Goal: Task Accomplishment & Management: Use online tool/utility

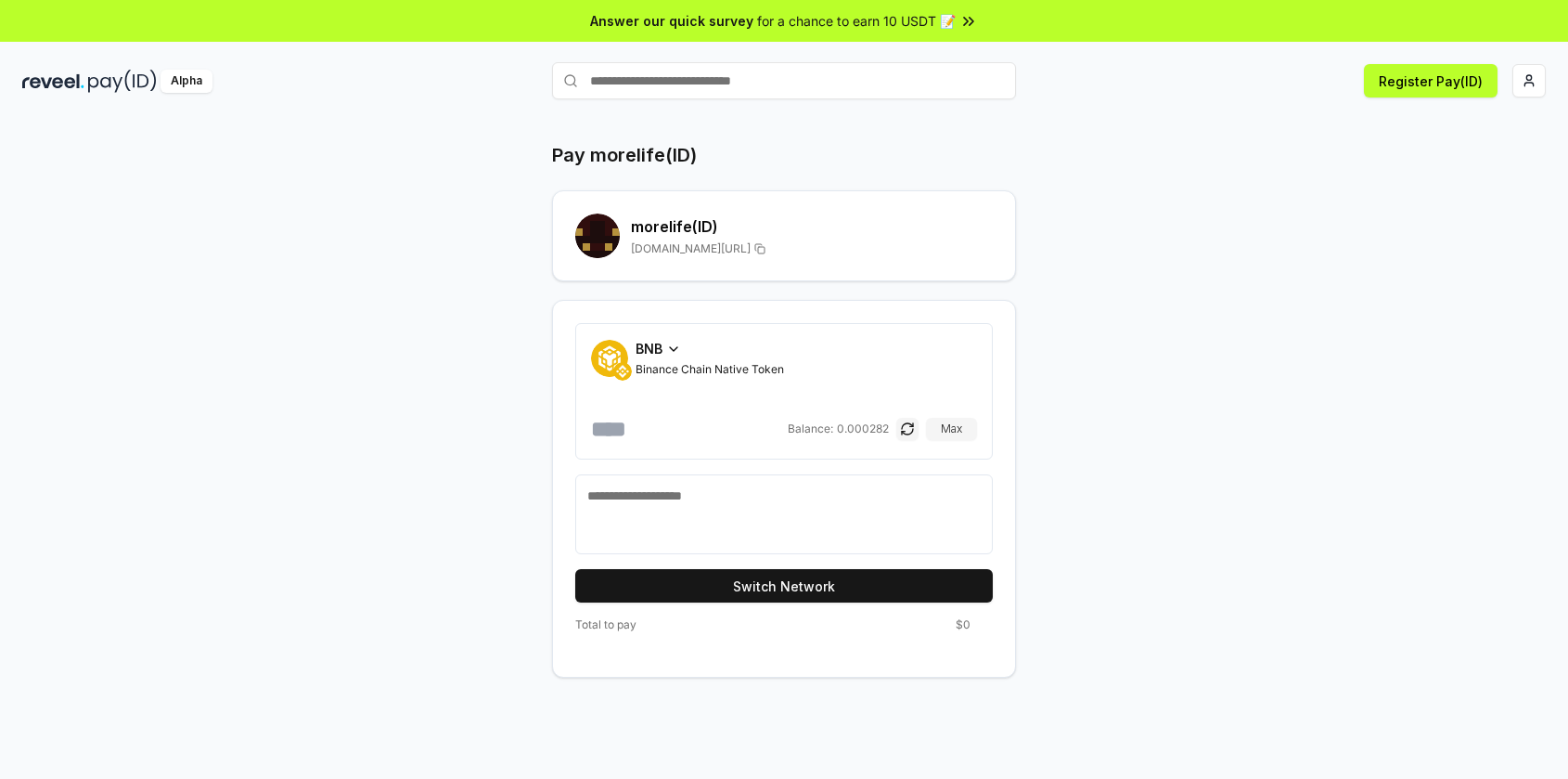
click at [687, 351] on div "BNB" at bounding box center [710, 348] width 149 height 20
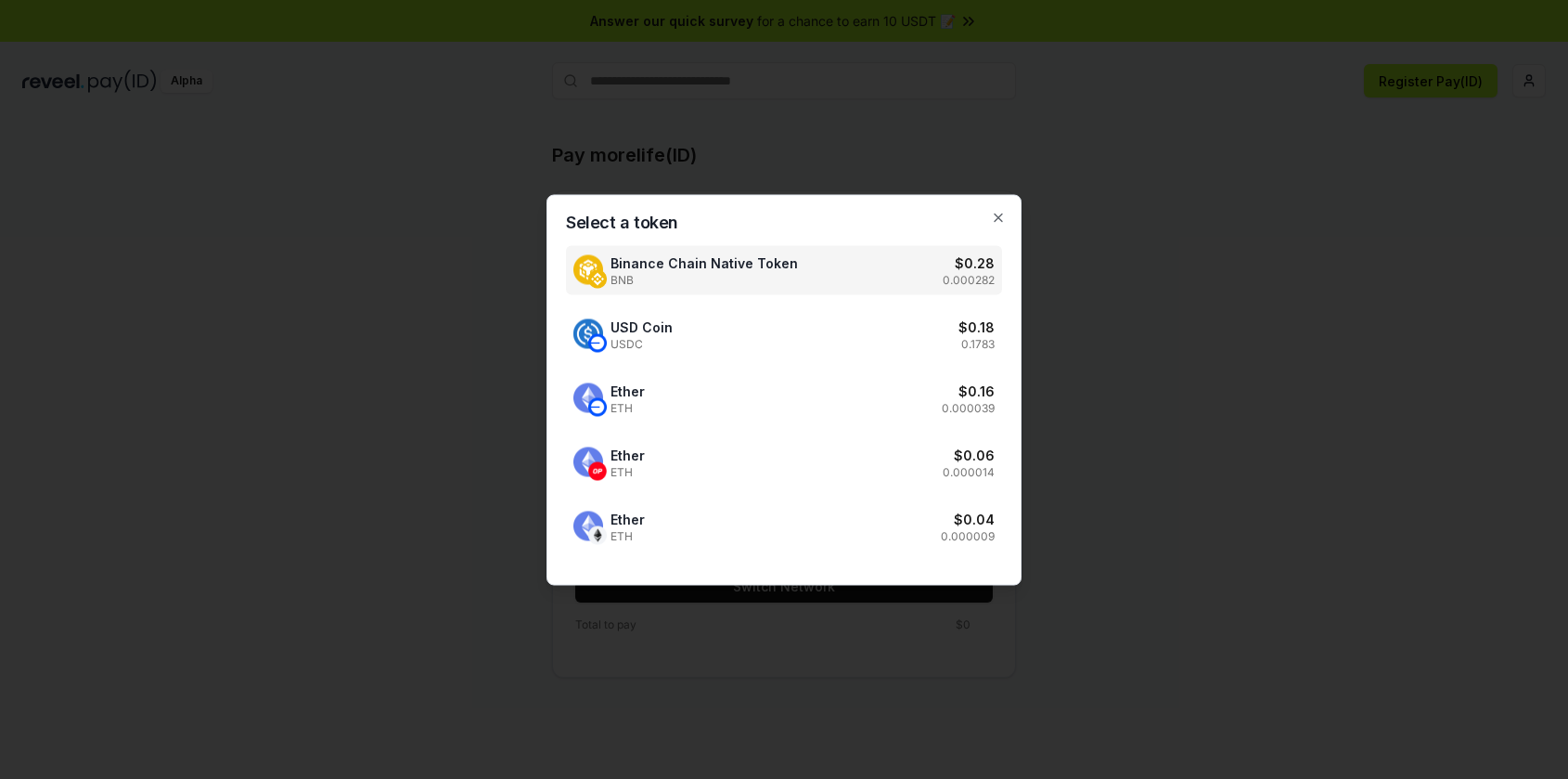
click at [1311, 121] on div at bounding box center [784, 390] width 1568 height 779
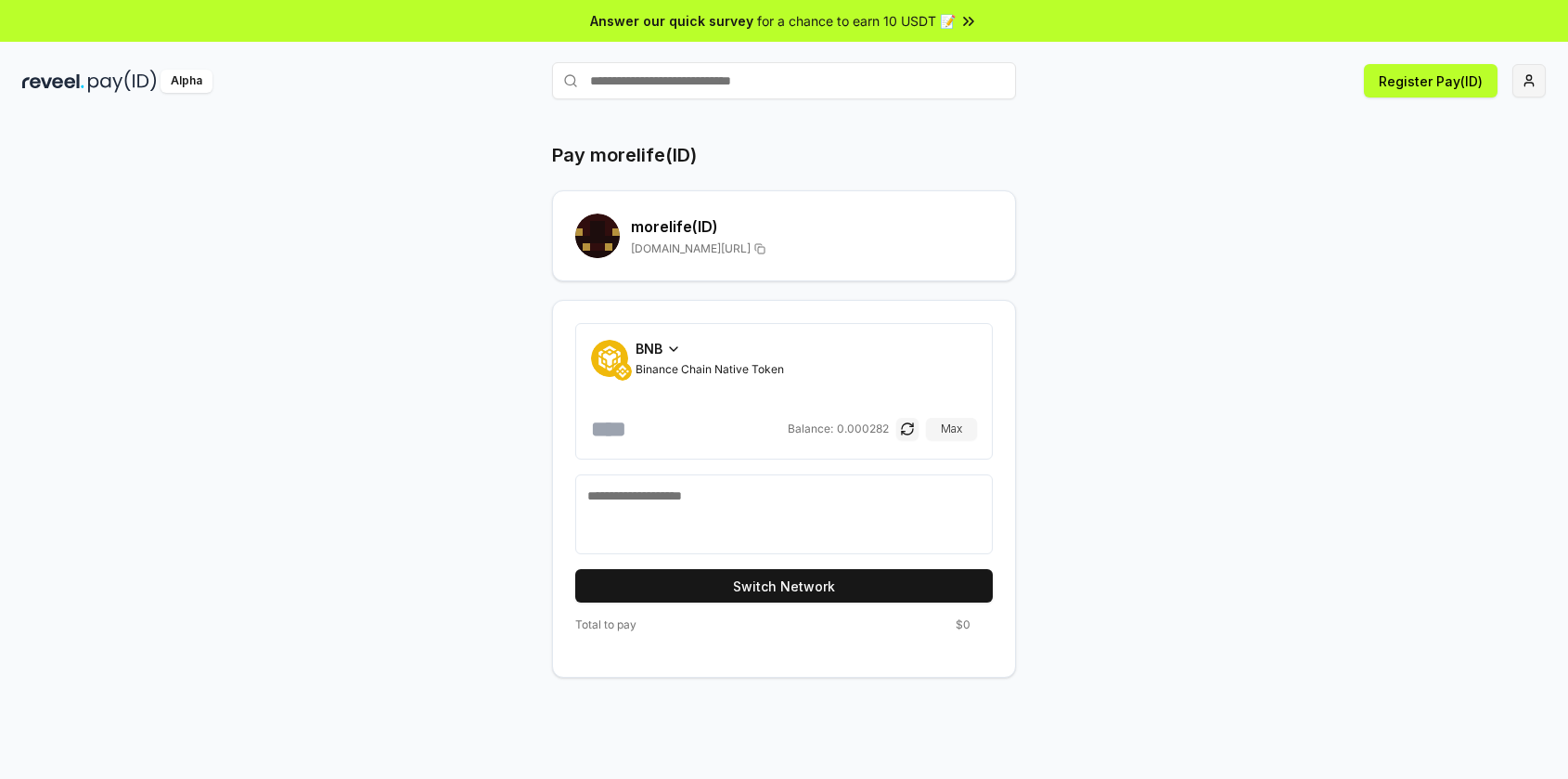
click at [1537, 82] on html "Answer our quick survey for a chance to earn 10 USDT 📝 Alpha Register Pay(ID) P…" at bounding box center [784, 390] width 1568 height 779
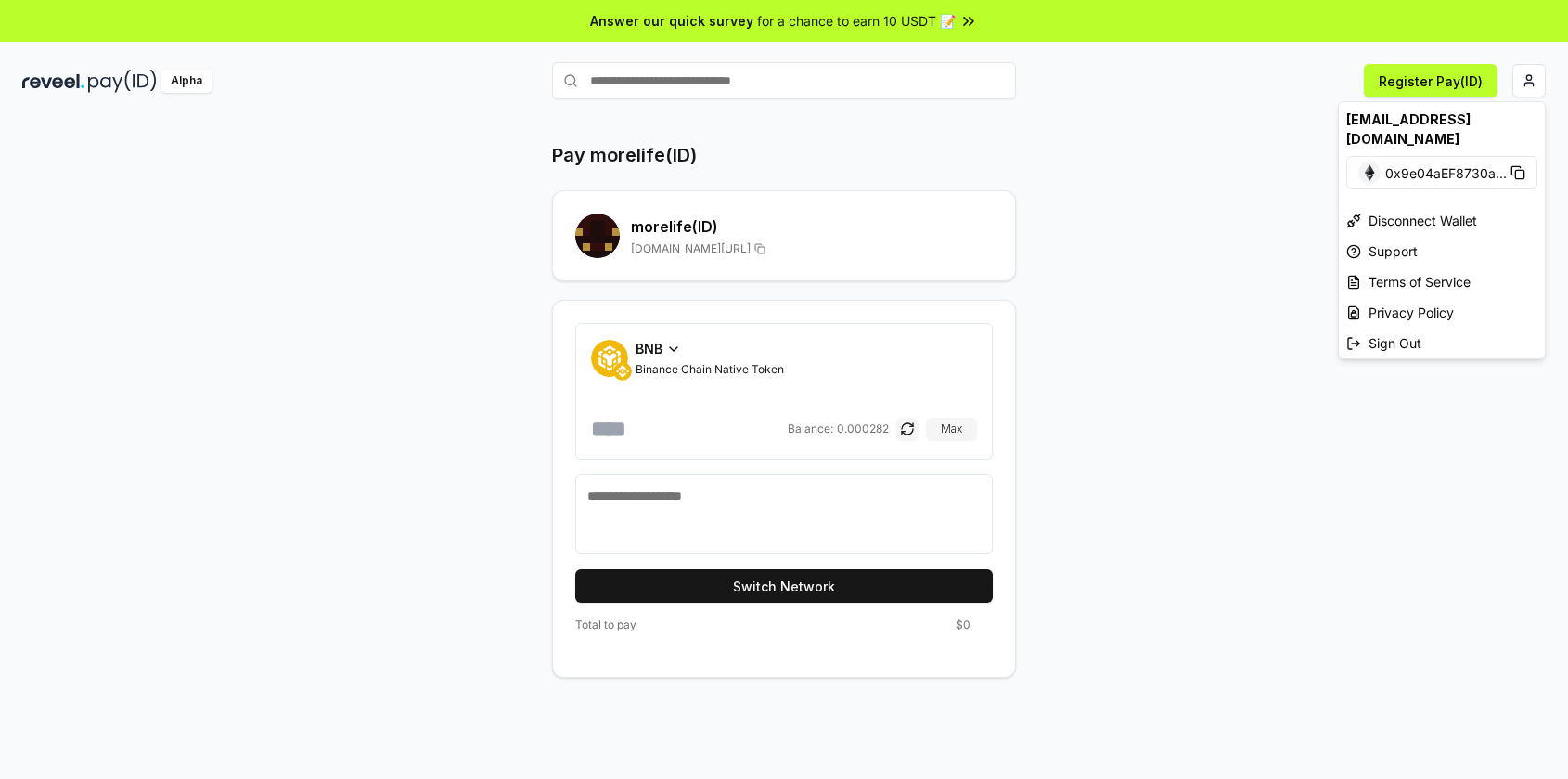
click at [1132, 333] on html "Answer our quick survey for a chance to earn 10 USDT 📝 Alpha Register Pay(ID) P…" at bounding box center [784, 390] width 1568 height 779
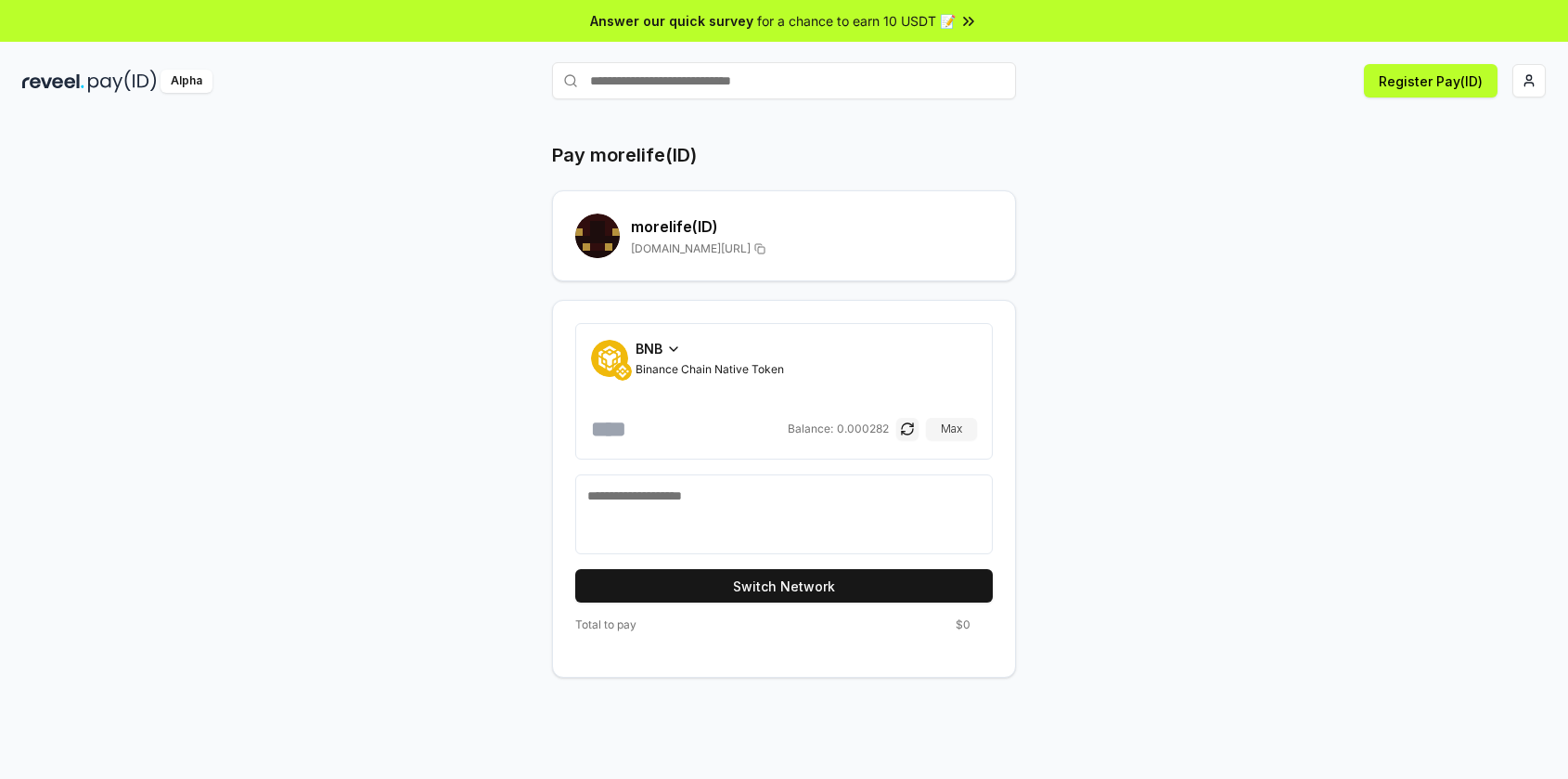
click at [668, 351] on icon at bounding box center [673, 349] width 15 height 15
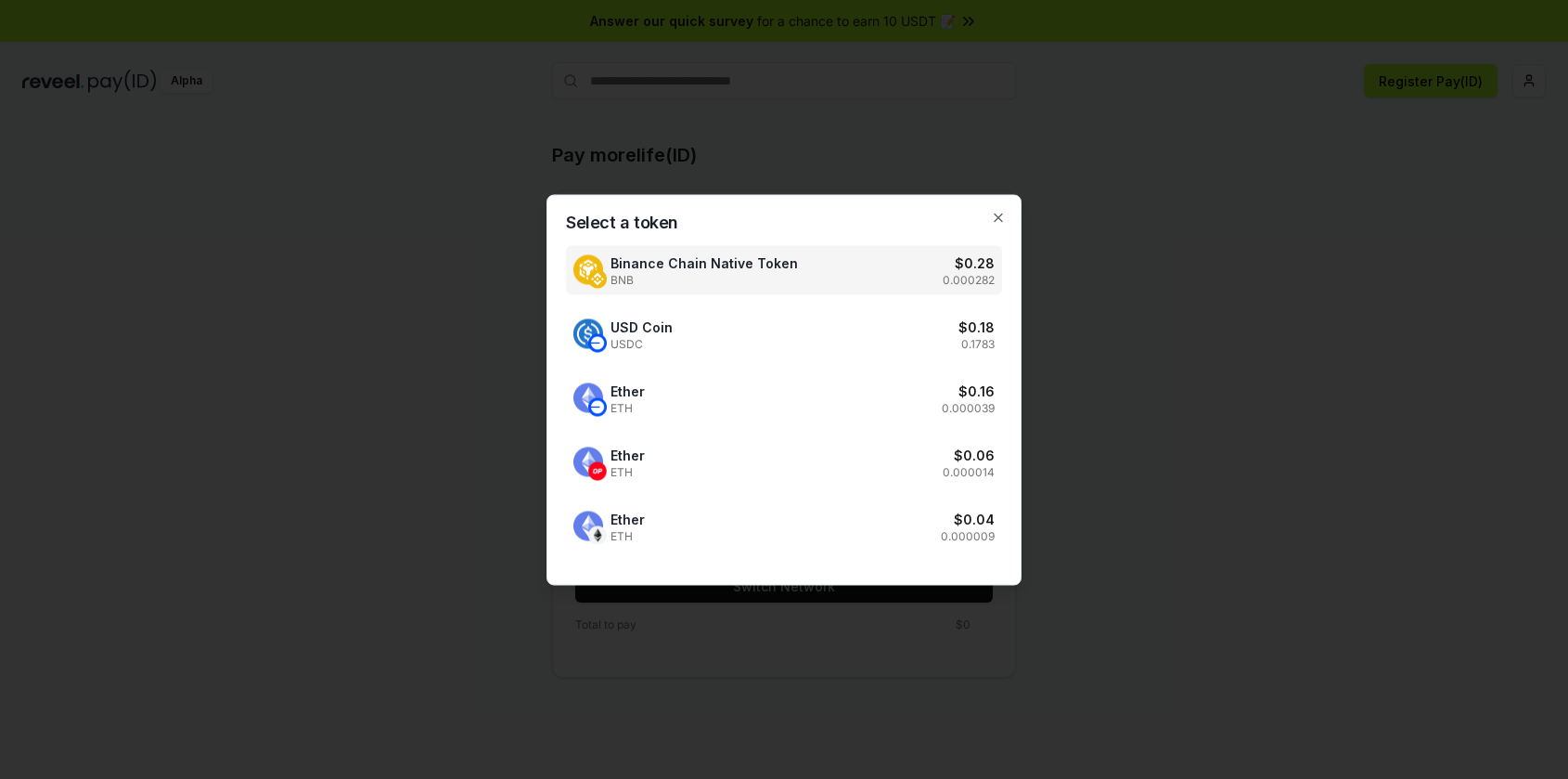
click at [1183, 316] on div at bounding box center [784, 390] width 1568 height 779
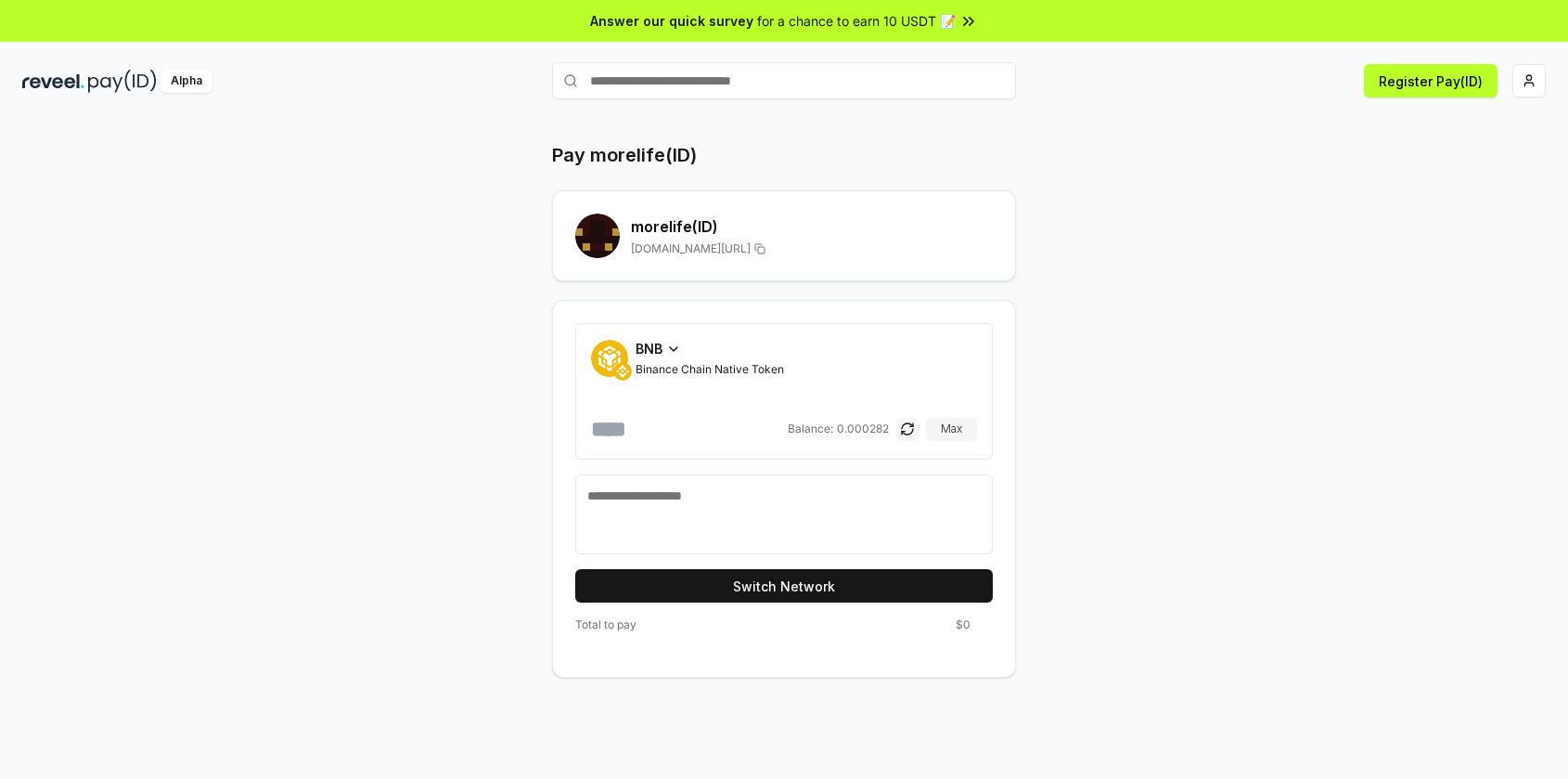
click at [653, 355] on span "BNB" at bounding box center [649, 348] width 27 height 20
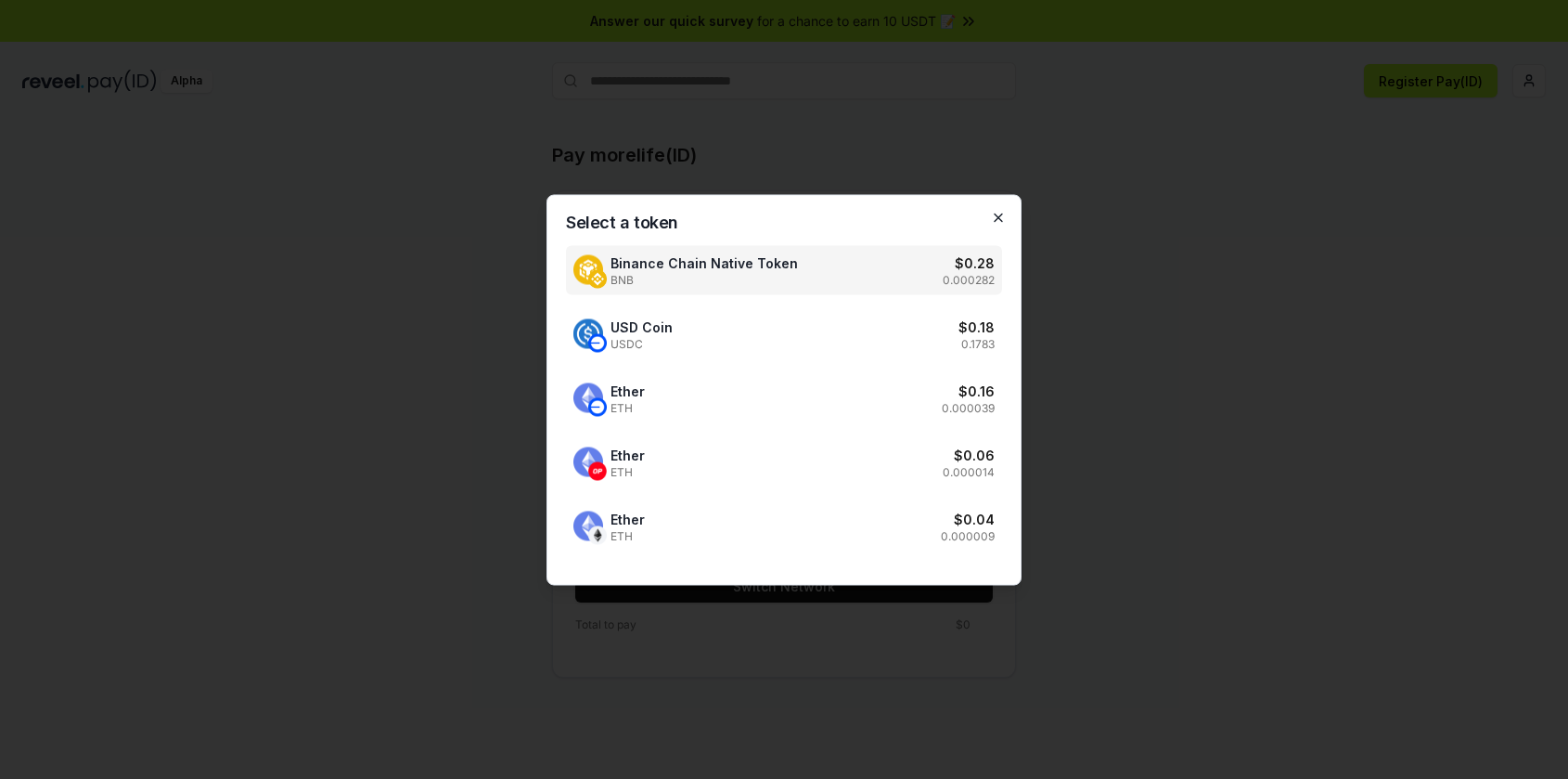
click at [1004, 215] on icon "button" at bounding box center [998, 217] width 15 height 15
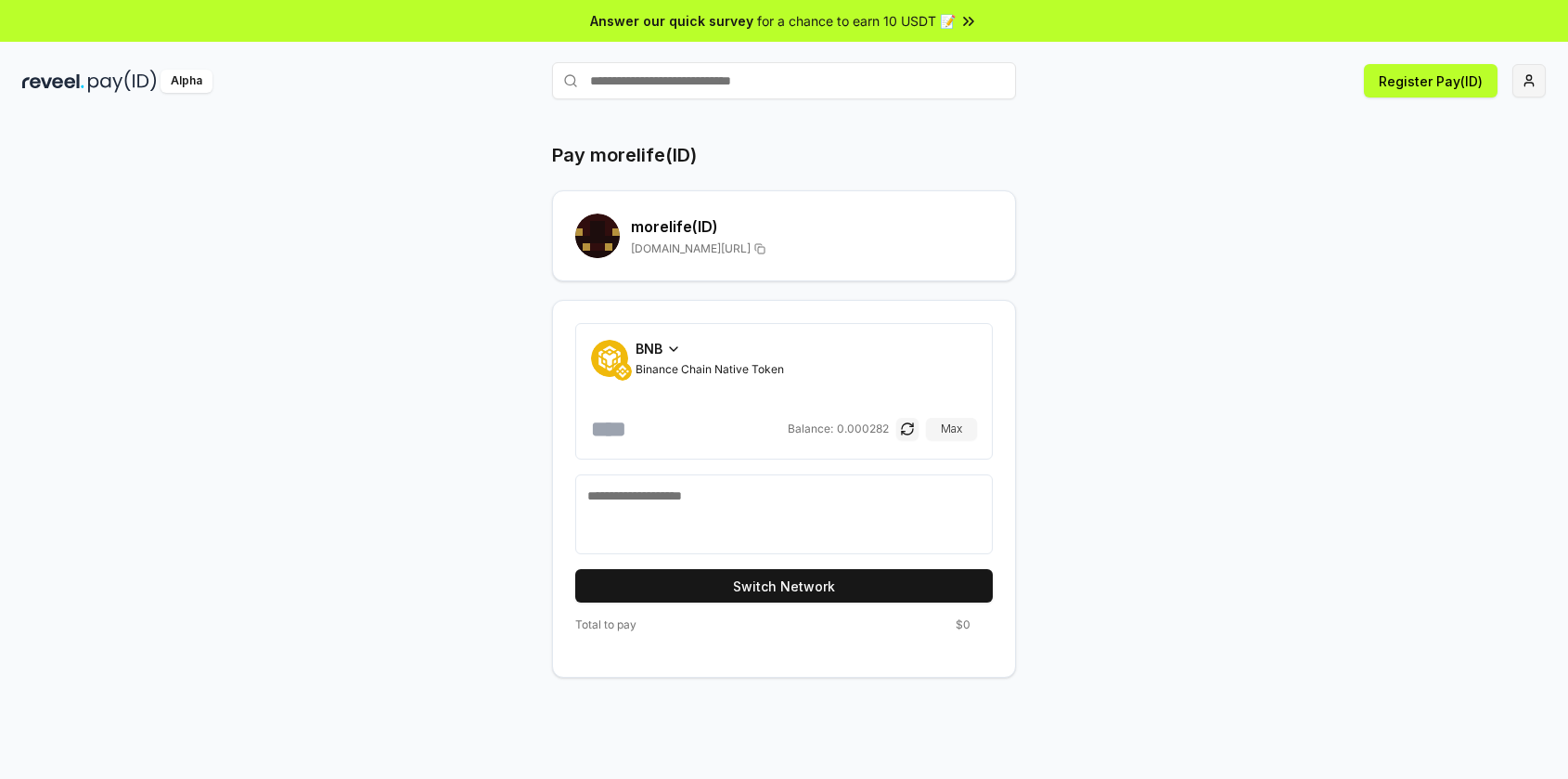
click at [1525, 86] on html "Answer our quick survey for a chance to earn 10 USDT 📝 Alpha Register Pay(ID) P…" at bounding box center [784, 390] width 1568 height 779
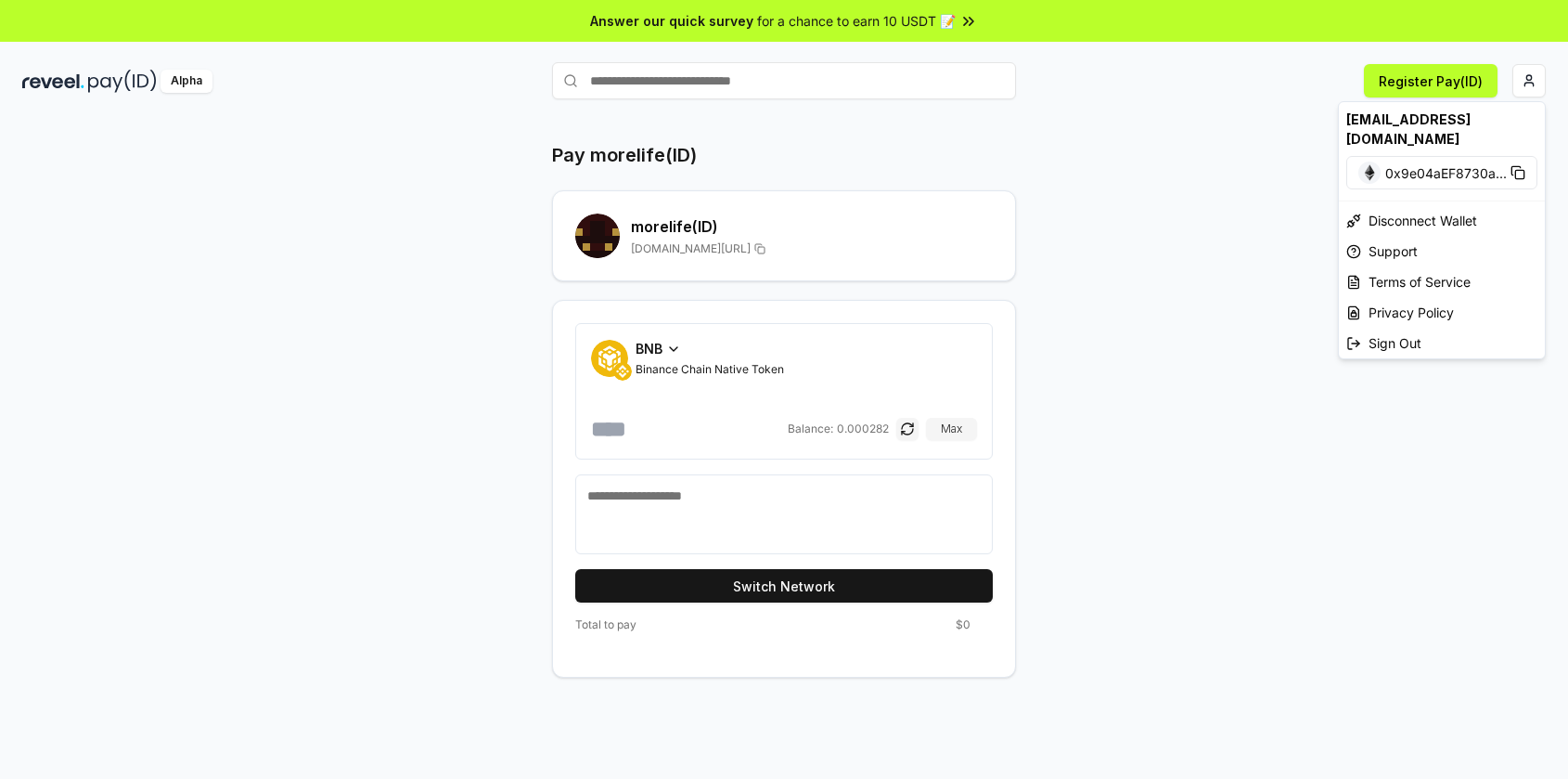
click at [1092, 137] on html "Answer our quick survey for a chance to earn 10 USDT 📝 Alpha Register Pay(ID) P…" at bounding box center [784, 390] width 1568 height 779
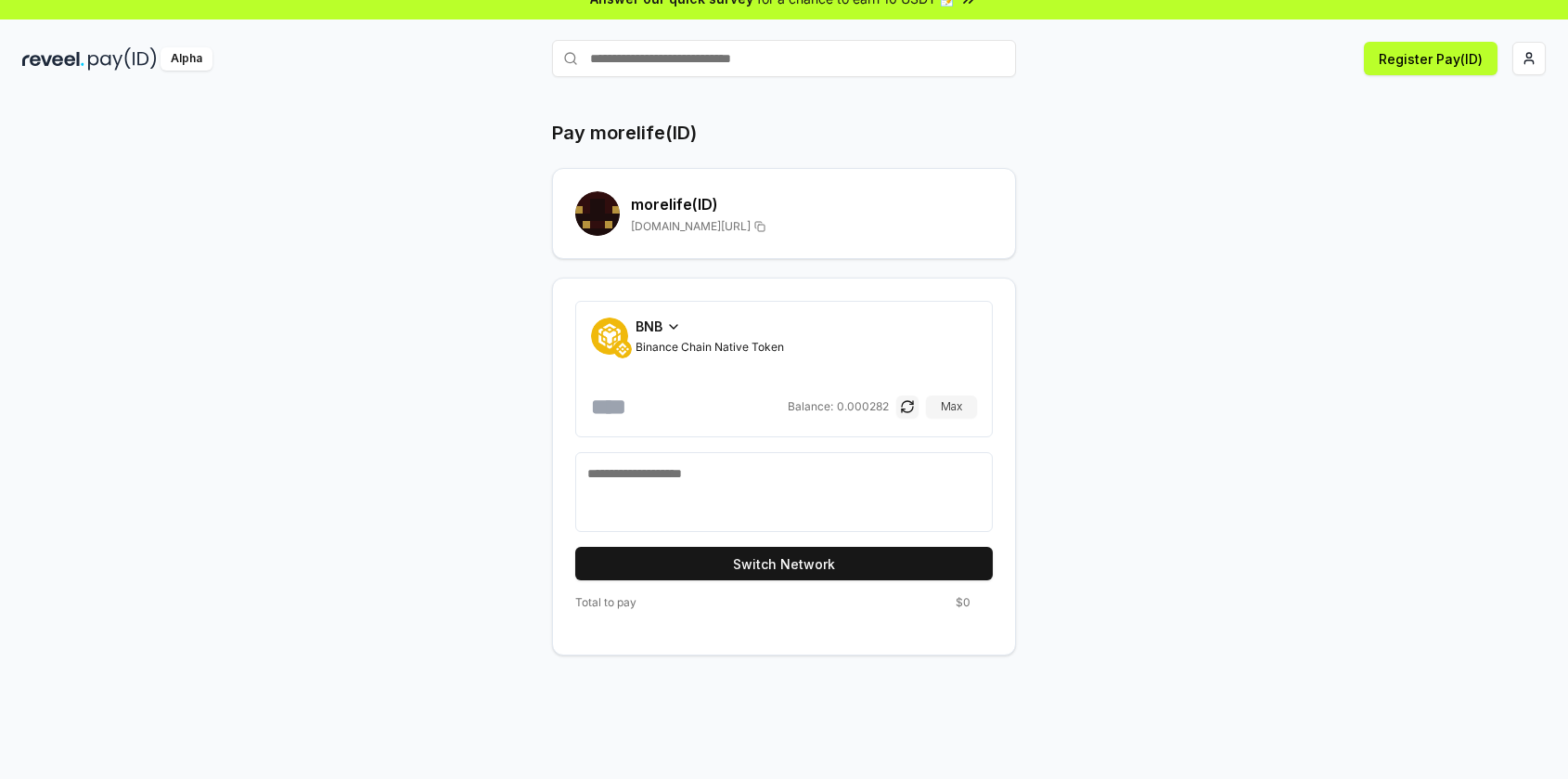
scroll to position [53, 0]
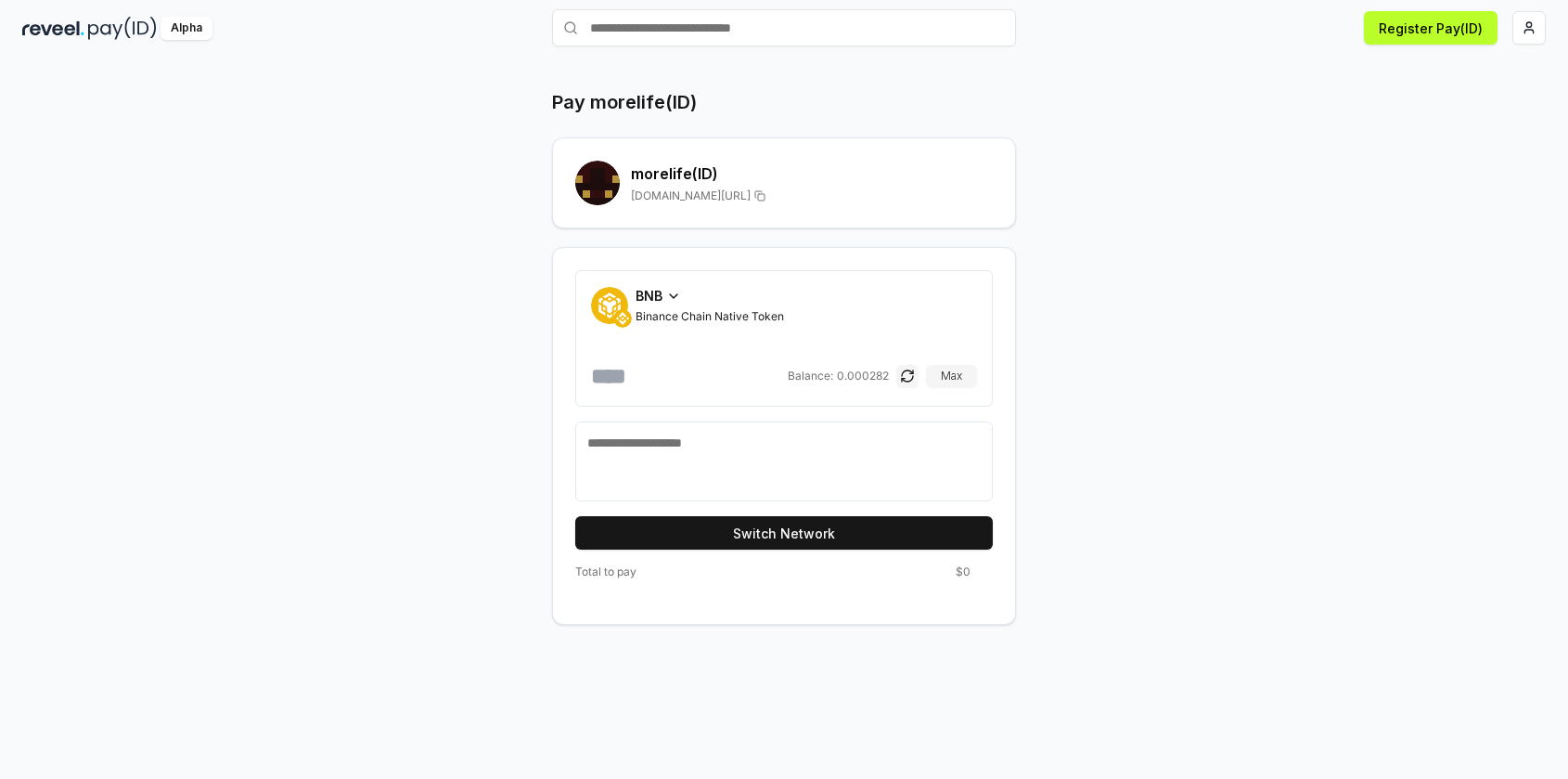
click at [31, 257] on div "Pay morelife(ID) morelife (ID) [DOMAIN_NAME][URL] BNB Binance Chain Native Toke…" at bounding box center [784, 415] width 1568 height 726
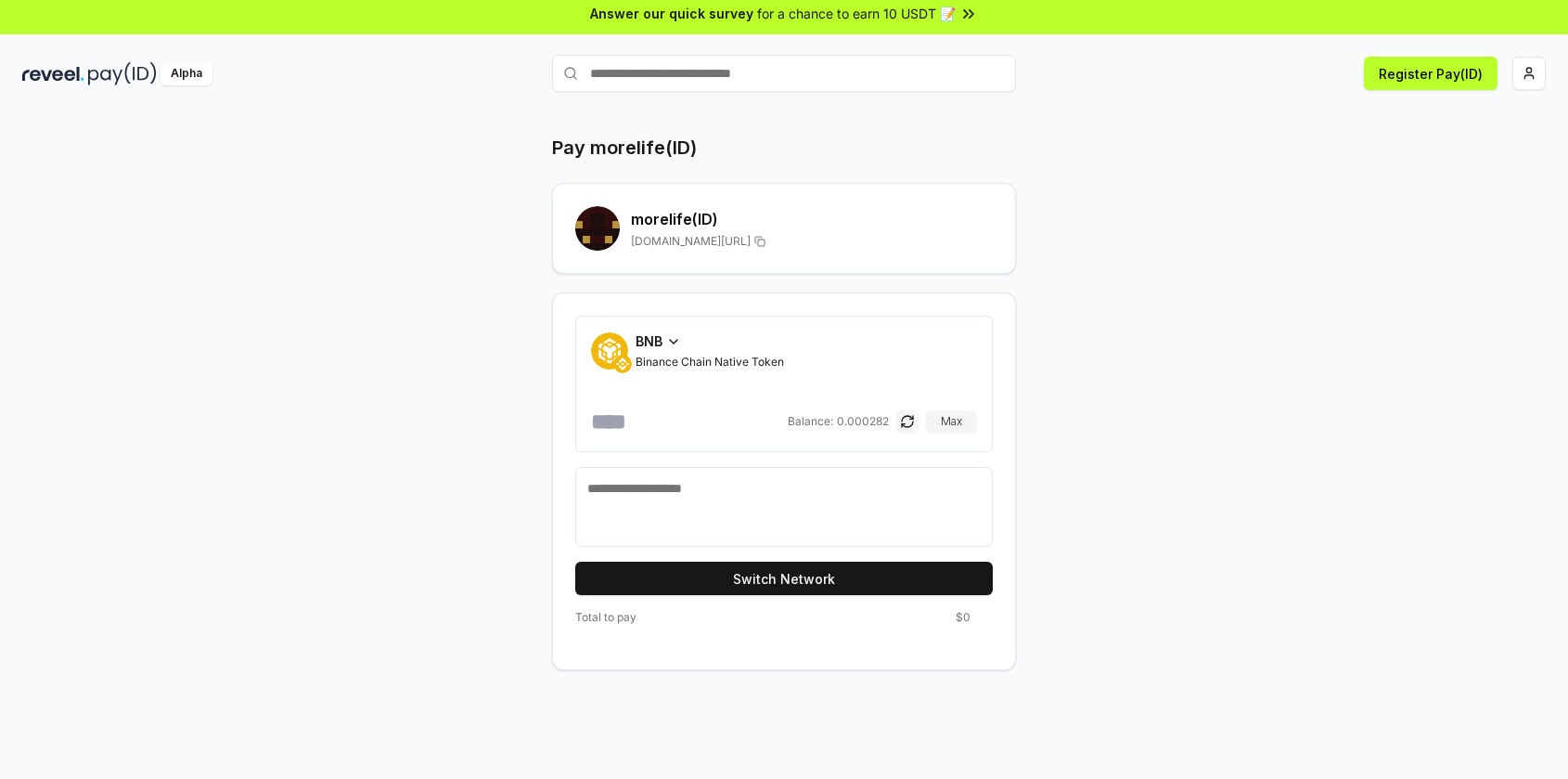
scroll to position [0, 0]
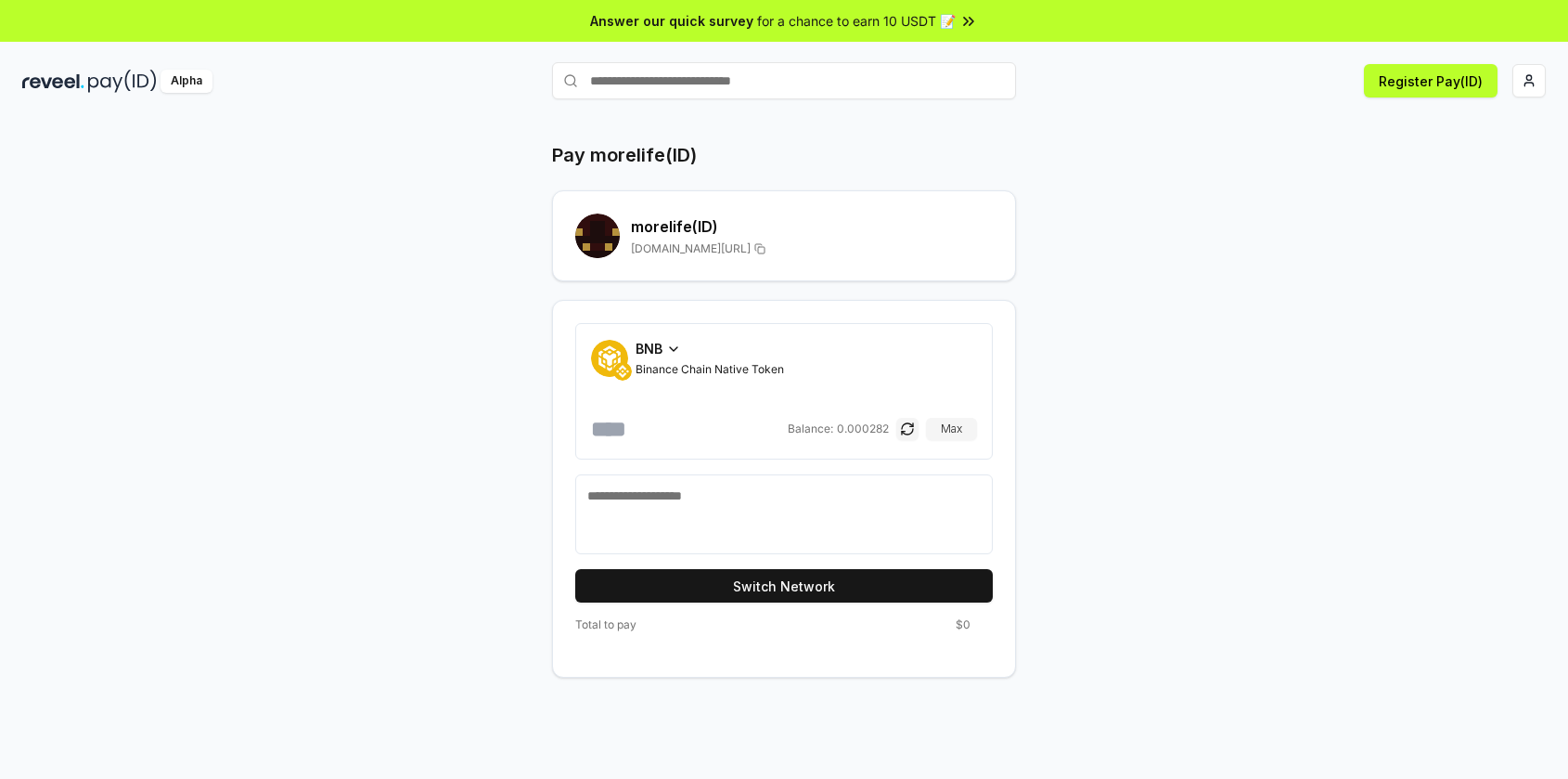
click at [671, 344] on icon at bounding box center [673, 349] width 15 height 15
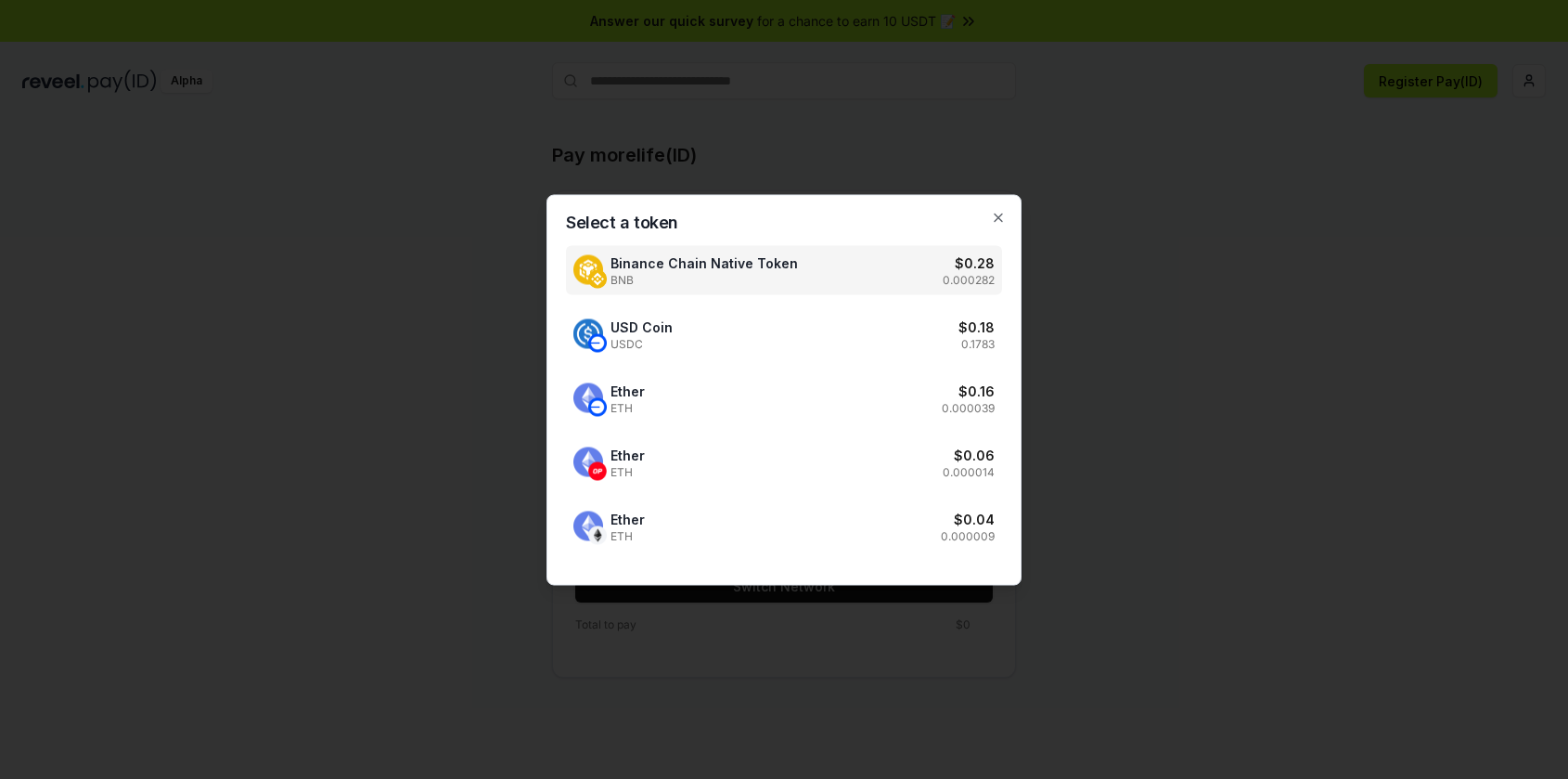
click at [1290, 316] on div at bounding box center [784, 390] width 1568 height 779
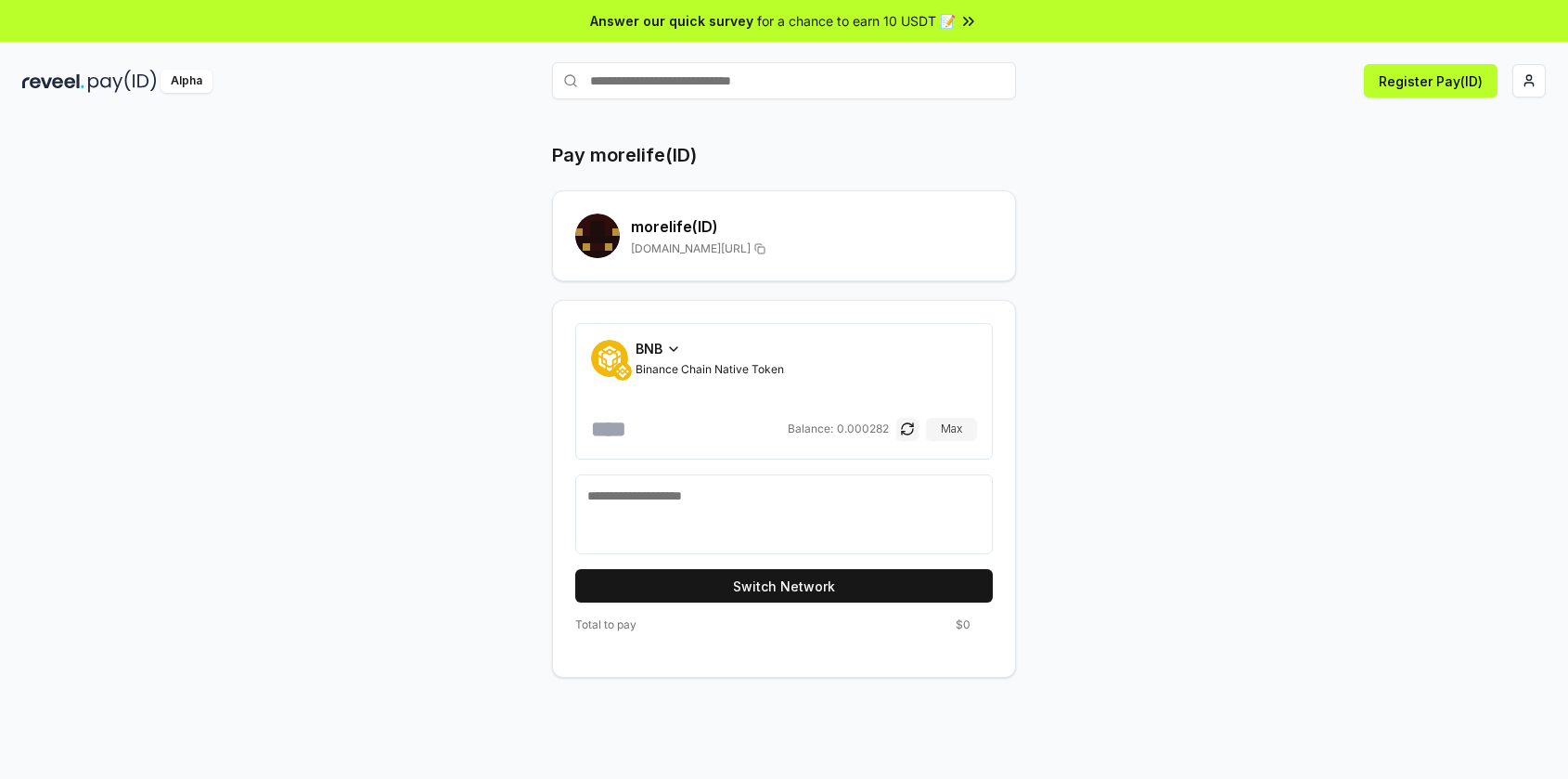
click at [654, 348] on span "BNB" at bounding box center [649, 348] width 27 height 20
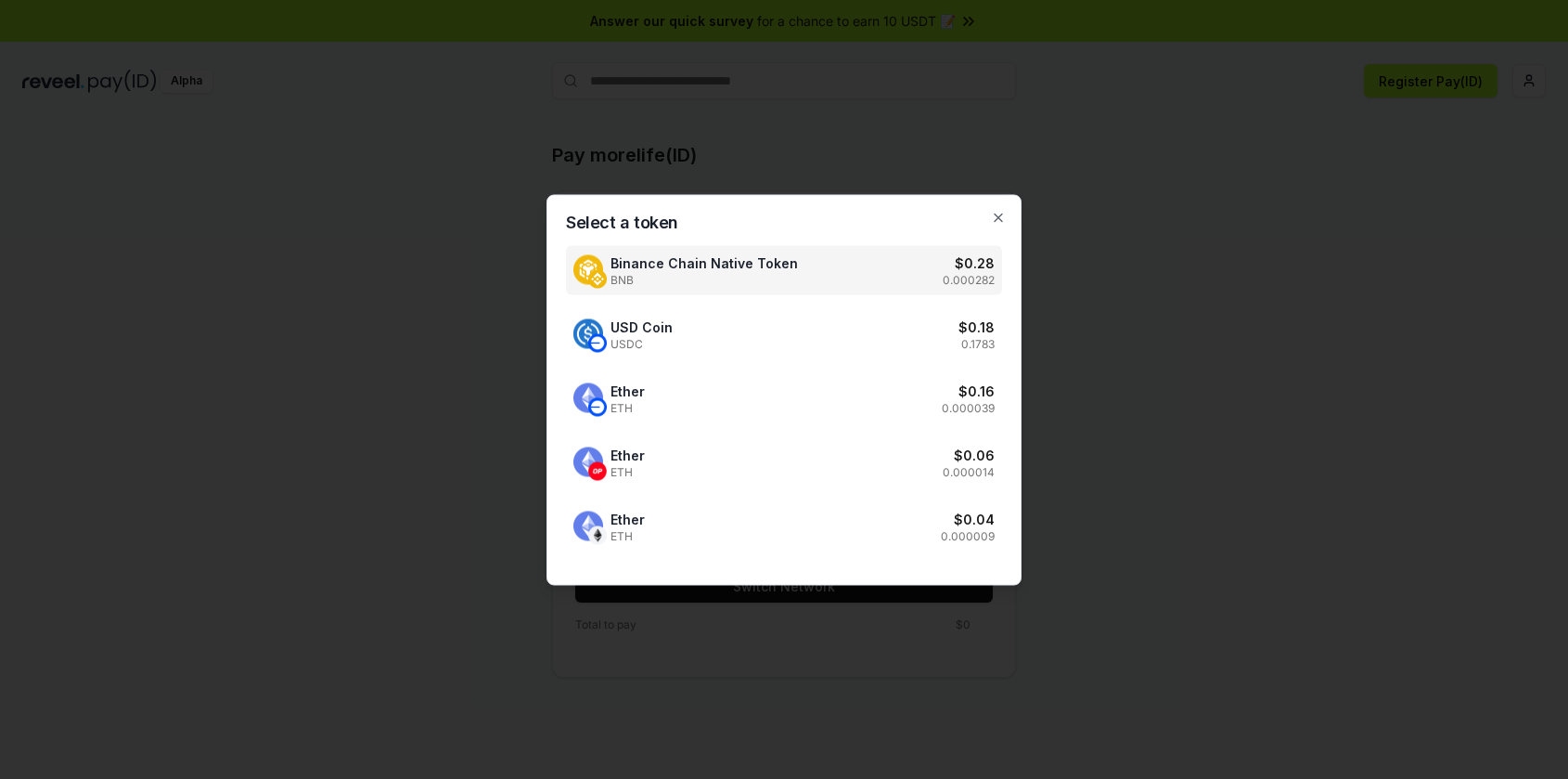
click at [1284, 270] on div at bounding box center [784, 390] width 1568 height 779
